Goal: Check status

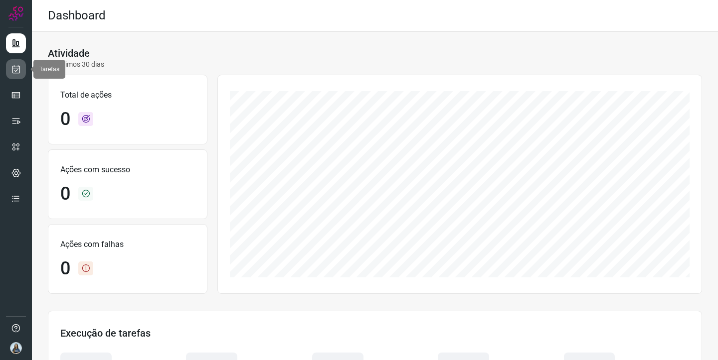
click at [17, 72] on icon at bounding box center [16, 69] width 10 height 10
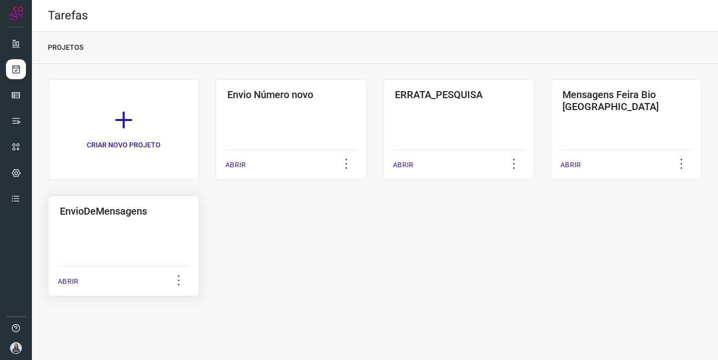
click at [151, 213] on h3 "EnvioDeMensagens" at bounding box center [124, 211] width 128 height 12
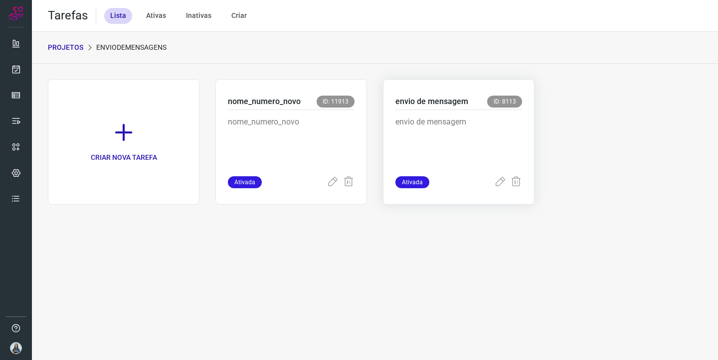
click at [415, 104] on p "envio de mensagem" at bounding box center [431, 102] width 73 height 12
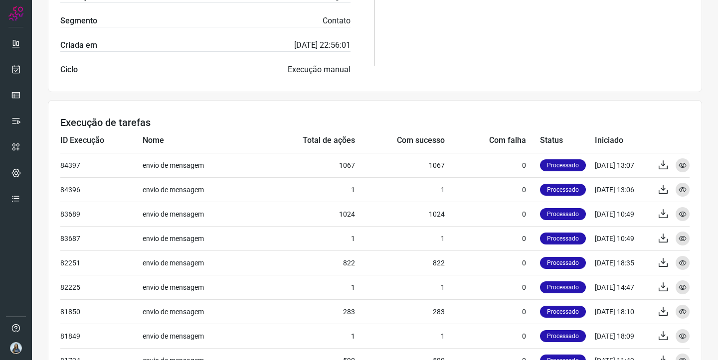
scroll to position [374, 0]
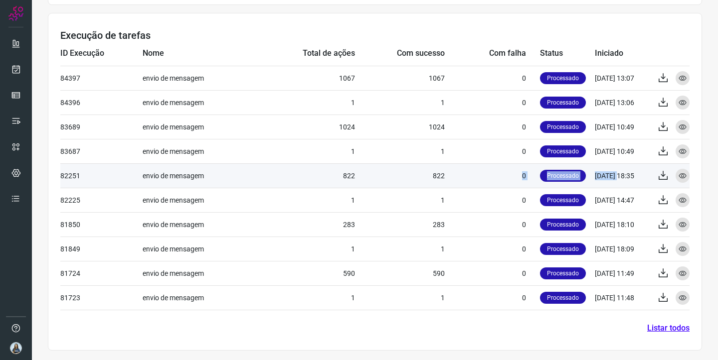
drag, startPoint x: 615, startPoint y: 178, endPoint x: 402, endPoint y: 180, distance: 213.3
click at [402, 180] on tr "82251 envio de mensagem 822 822 0 Processado 27/08/25 18:35 Exportar Visualizar" at bounding box center [374, 175] width 629 height 24
click at [443, 176] on td "822" at bounding box center [400, 175] width 90 height 24
copy td "822"
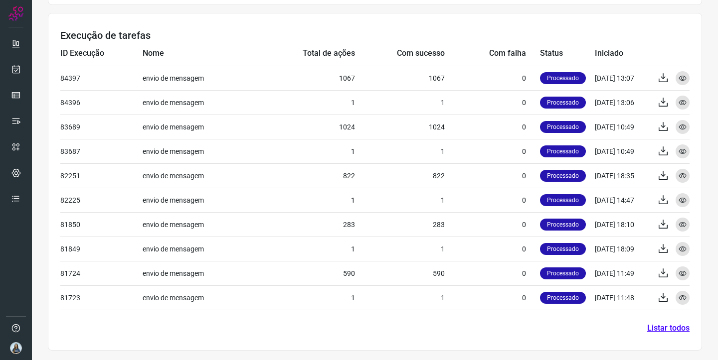
click at [324, 35] on h3 "Execução de tarefas" at bounding box center [374, 35] width 629 height 12
